Goal: Information Seeking & Learning: Check status

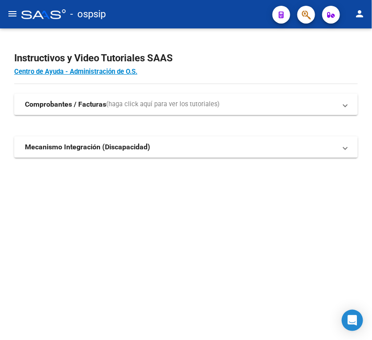
click at [10, 13] on mat-icon "menu" at bounding box center [12, 13] width 11 height 11
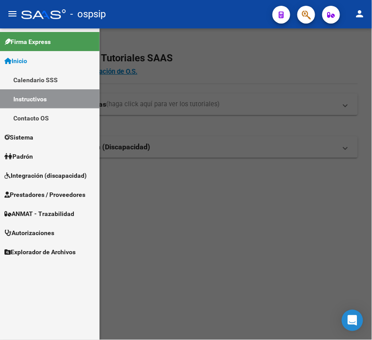
click at [33, 153] on span "Padrón" at bounding box center [18, 156] width 28 height 10
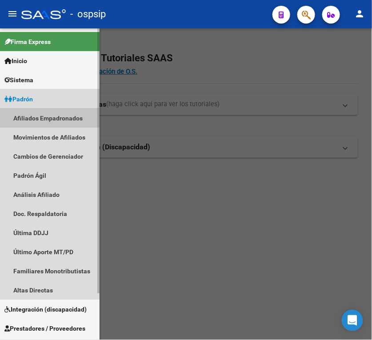
click at [44, 117] on link "Afiliados Empadronados" at bounding box center [49, 117] width 99 height 19
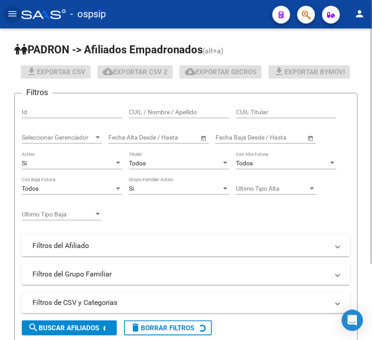
click at [76, 112] on input "Id" at bounding box center [72, 112] width 100 height 8
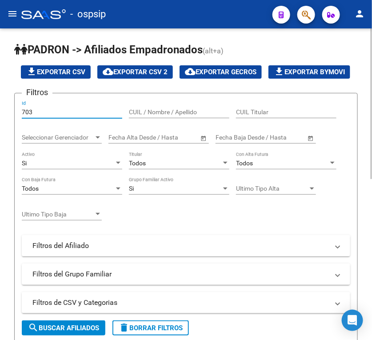
type input "7038"
drag, startPoint x: 104, startPoint y: 111, endPoint x: 12, endPoint y: 103, distance: 93.2
click at [12, 103] on div "[PERSON_NAME] -> Afiliados Empadronados (alt+a) file_download Exportar CSV clou…" at bounding box center [186, 245] width 372 height 434
click at [138, 112] on input "CUIL / Nombre / Apellido" at bounding box center [179, 112] width 100 height 8
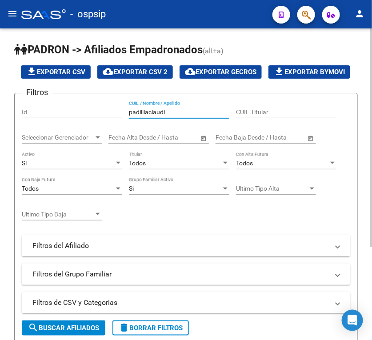
type input "padilllaclaudia"
drag, startPoint x: 183, startPoint y: 107, endPoint x: 115, endPoint y: 103, distance: 68.1
click at [115, 103] on div "Filtros Id padilllaclaudia CUIL / Nombre / Apellido CUIL Titular Seleccionar Ge…" at bounding box center [186, 192] width 328 height 184
paste input "27381773022"
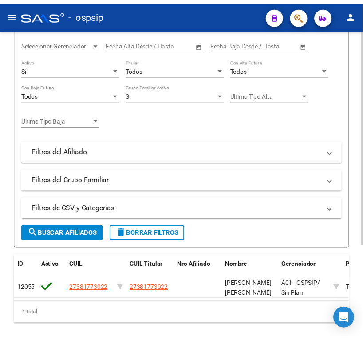
scroll to position [111, 0]
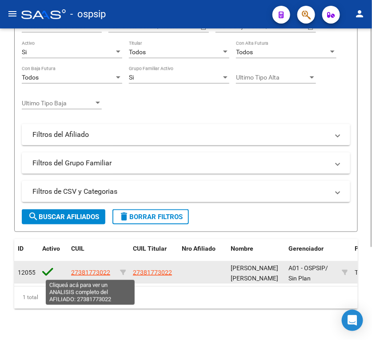
type input "27381773022"
click at [97, 275] on span "27381773022" at bounding box center [90, 272] width 39 height 7
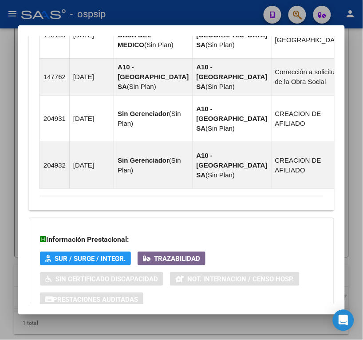
scroll to position [833, 0]
